Goal: Information Seeking & Learning: Learn about a topic

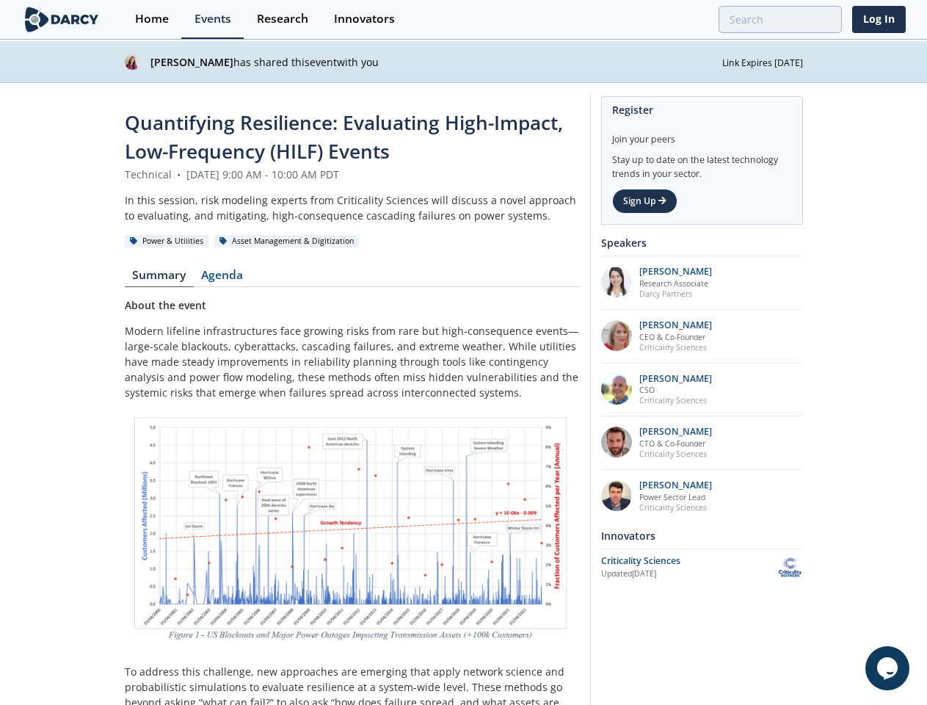
click at [463, 352] on p "Modern lifeline infrastructures face growing risks from rare but high-consequen…" at bounding box center [352, 361] width 455 height 77
click at [712, 283] on p "Research Associate" at bounding box center [676, 283] width 73 height 10
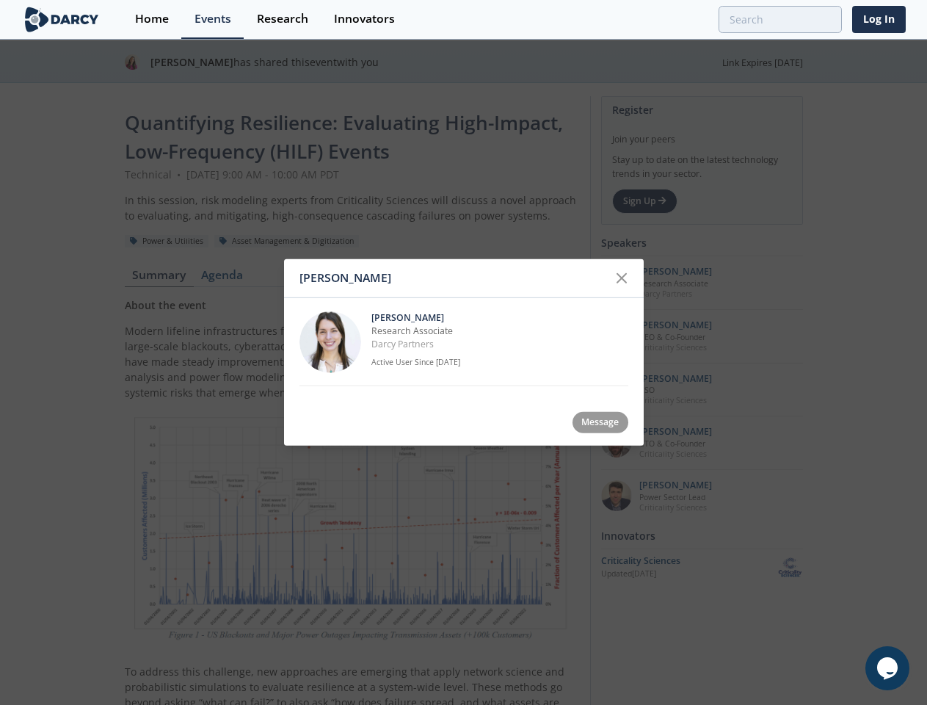
click at [815, 336] on div "[PERSON_NAME] [PERSON_NAME] Research Associate [PERSON_NAME] Partners Active Us…" at bounding box center [463, 352] width 927 height 705
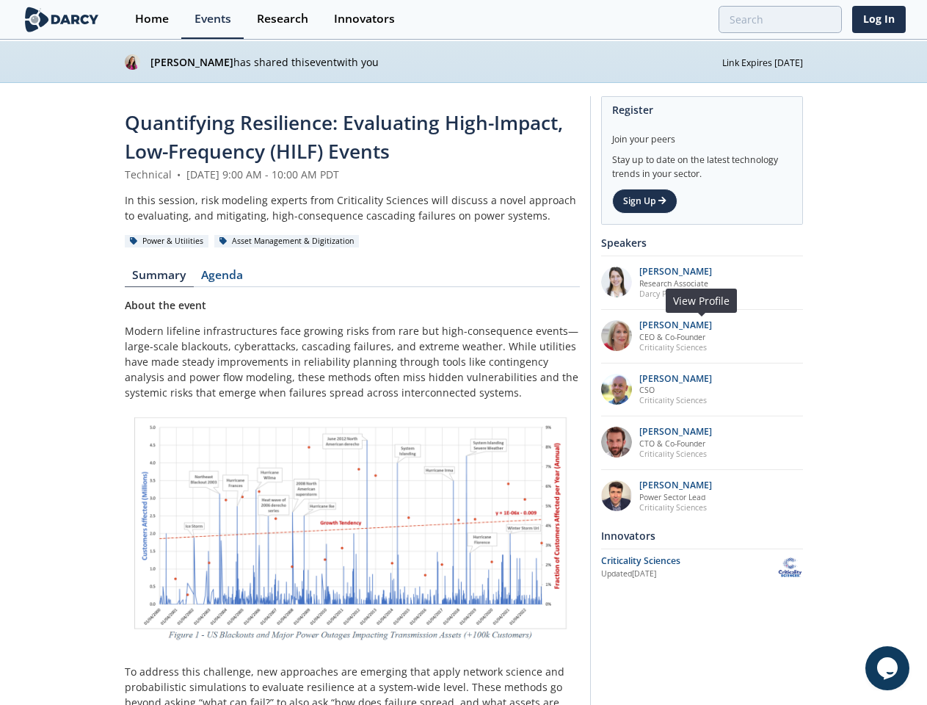
click at [712, 390] on p "CSO" at bounding box center [676, 390] width 73 height 10
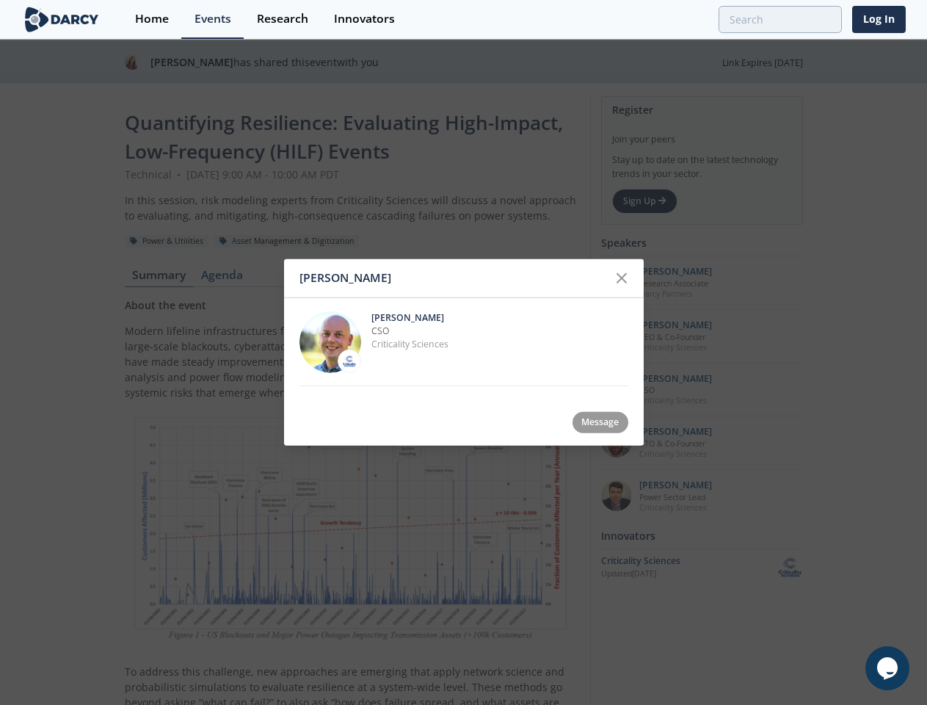
click at [815, 443] on div "[PERSON_NAME] [PERSON_NAME] CSO Criticality Sciences Message" at bounding box center [463, 352] width 927 height 705
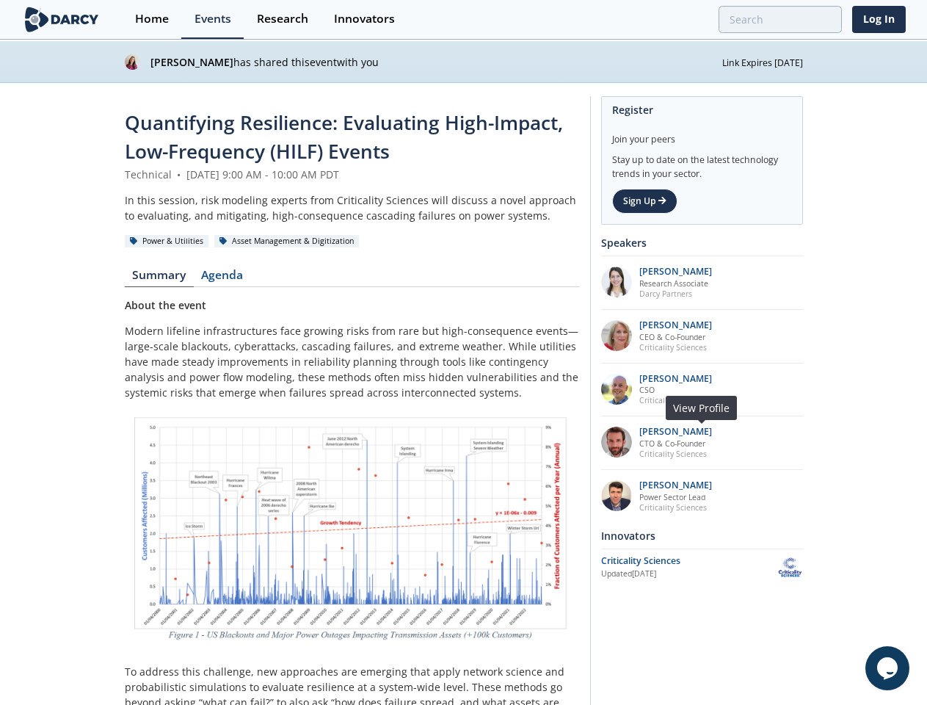
click at [712, 496] on p "Power Sector Lead" at bounding box center [676, 497] width 73 height 10
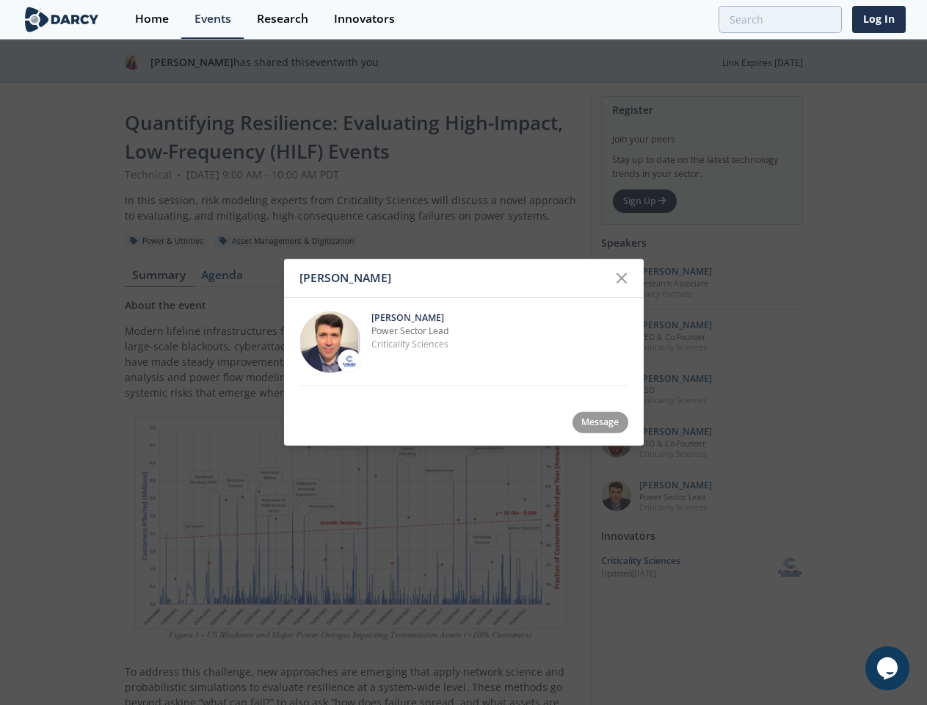
click at [888, 668] on icon "Chat widget" at bounding box center [888, 668] width 21 height 22
